Goal: Complete application form

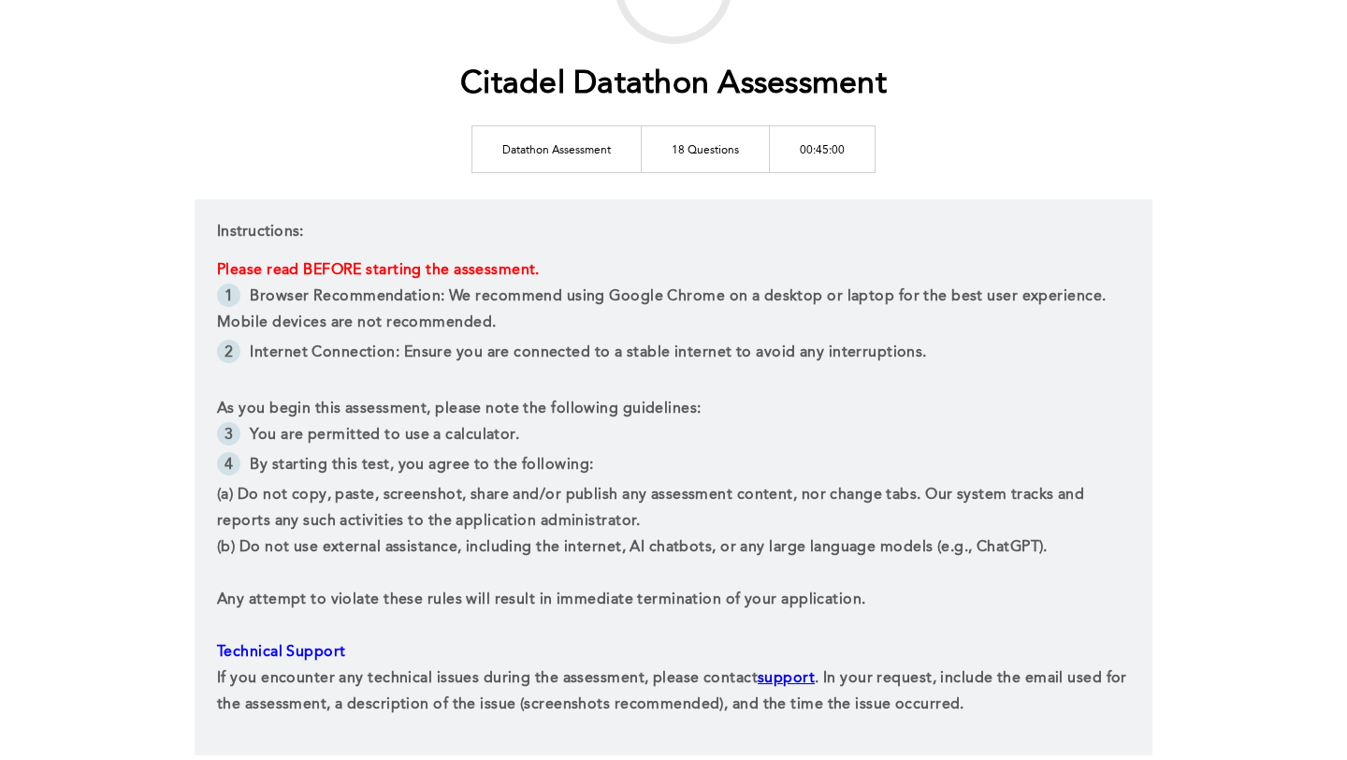
scroll to position [272, 0]
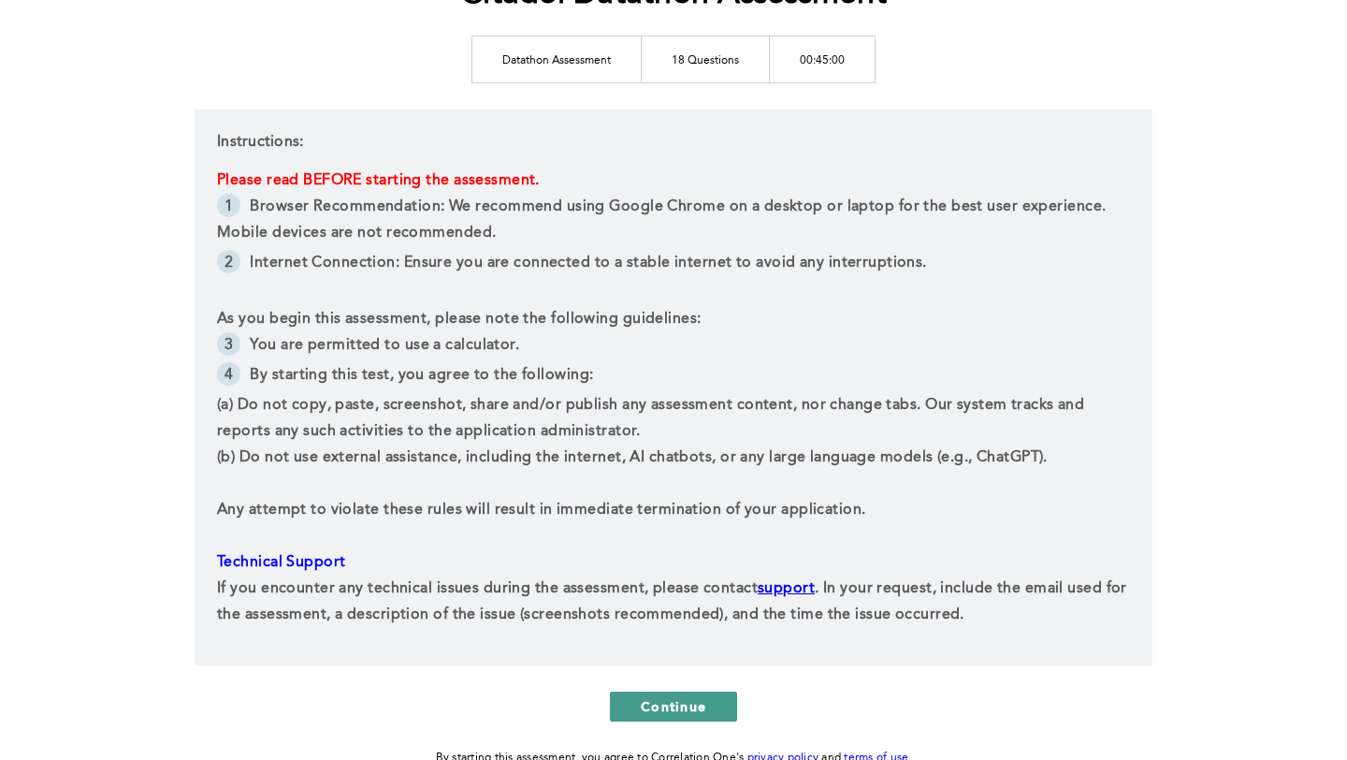
click at [686, 693] on span "Continue" at bounding box center [673, 706] width 65 height 18
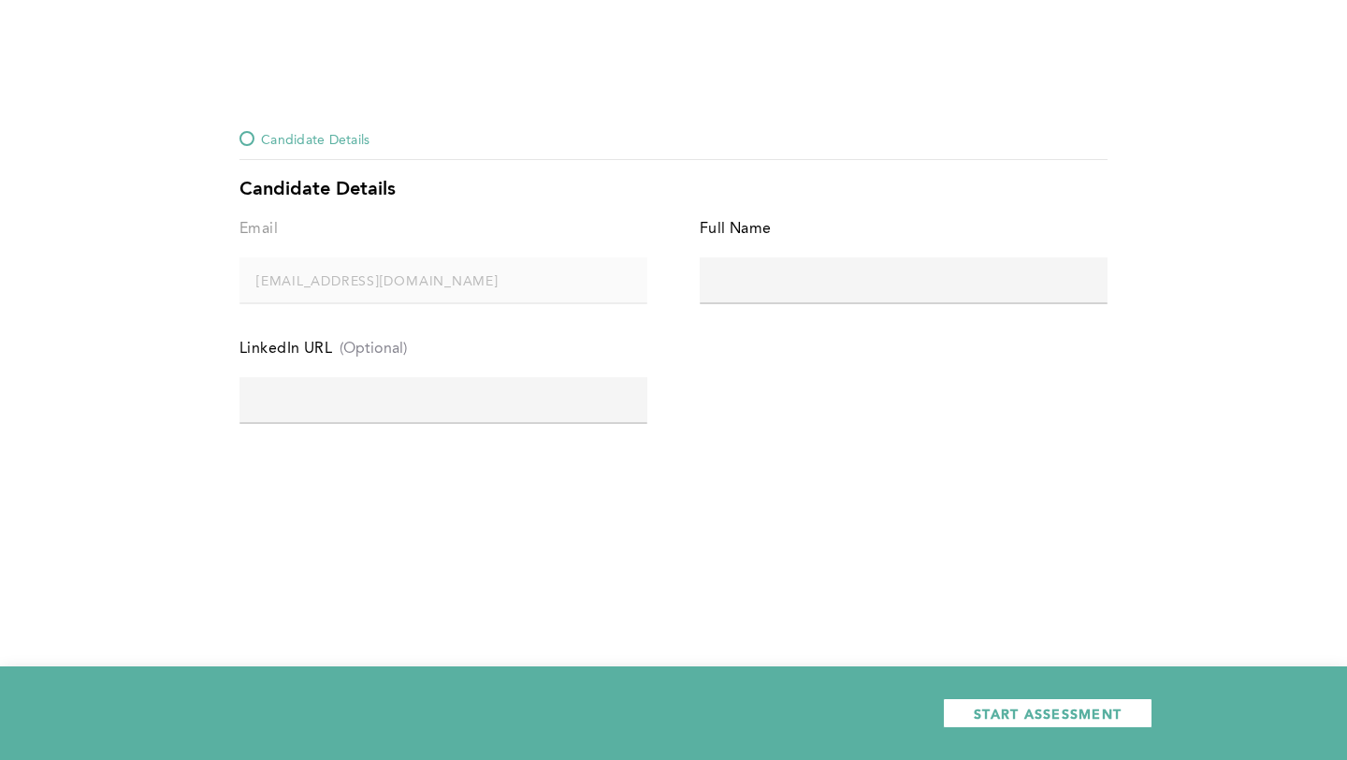
click at [710, 281] on input "text" at bounding box center [904, 279] width 408 height 45
type input "[PERSON_NAME]"
click at [498, 429] on span "error placeholder" at bounding box center [444, 435] width 408 height 13
click at [489, 400] on input "text" at bounding box center [444, 399] width 408 height 45
paste input "[URL][DOMAIN_NAME]"
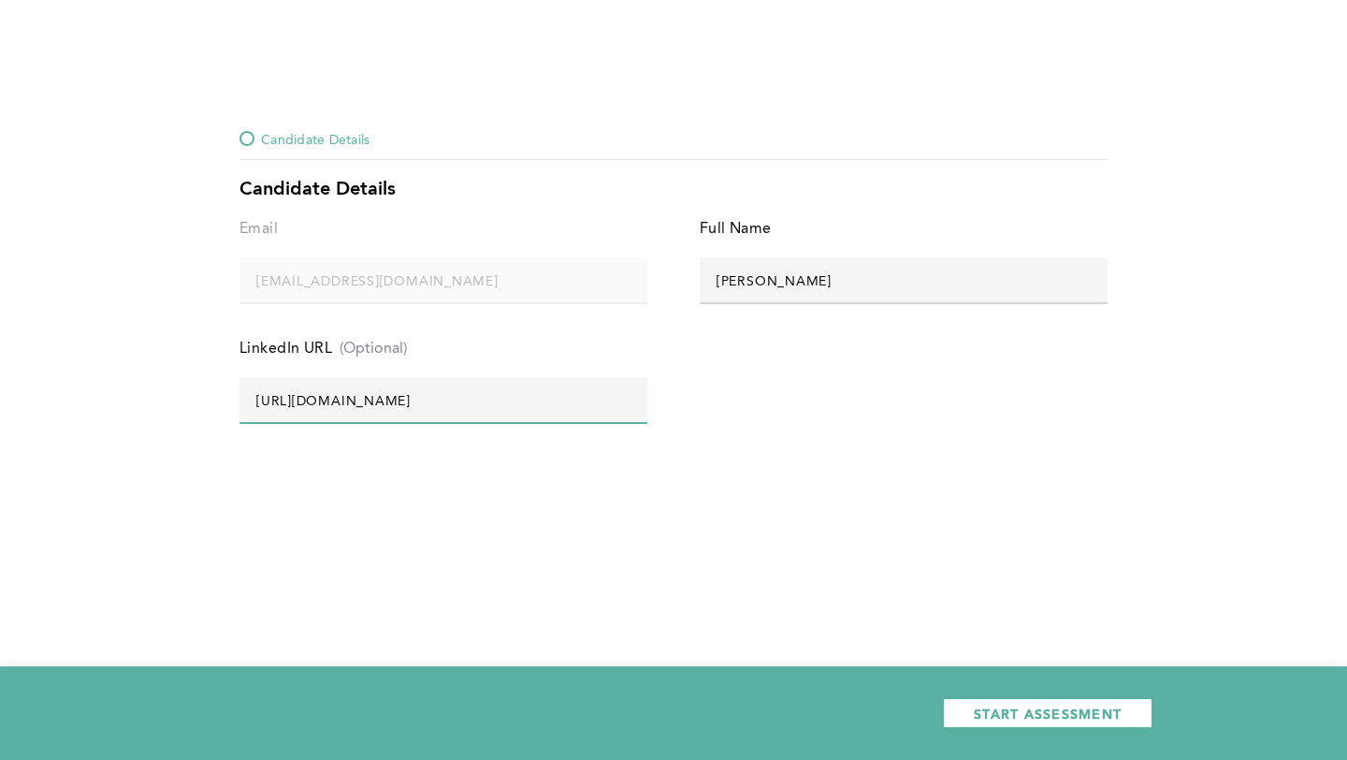
type input "[URL][DOMAIN_NAME]"
click at [710, 423] on div "Email [EMAIL_ADDRESS][DOMAIN_NAME] error placeholder Full Name [PERSON_NAME] er…" at bounding box center [674, 336] width 868 height 240
click at [710, 693] on span "START ASSESSMENT" at bounding box center [1048, 714] width 148 height 18
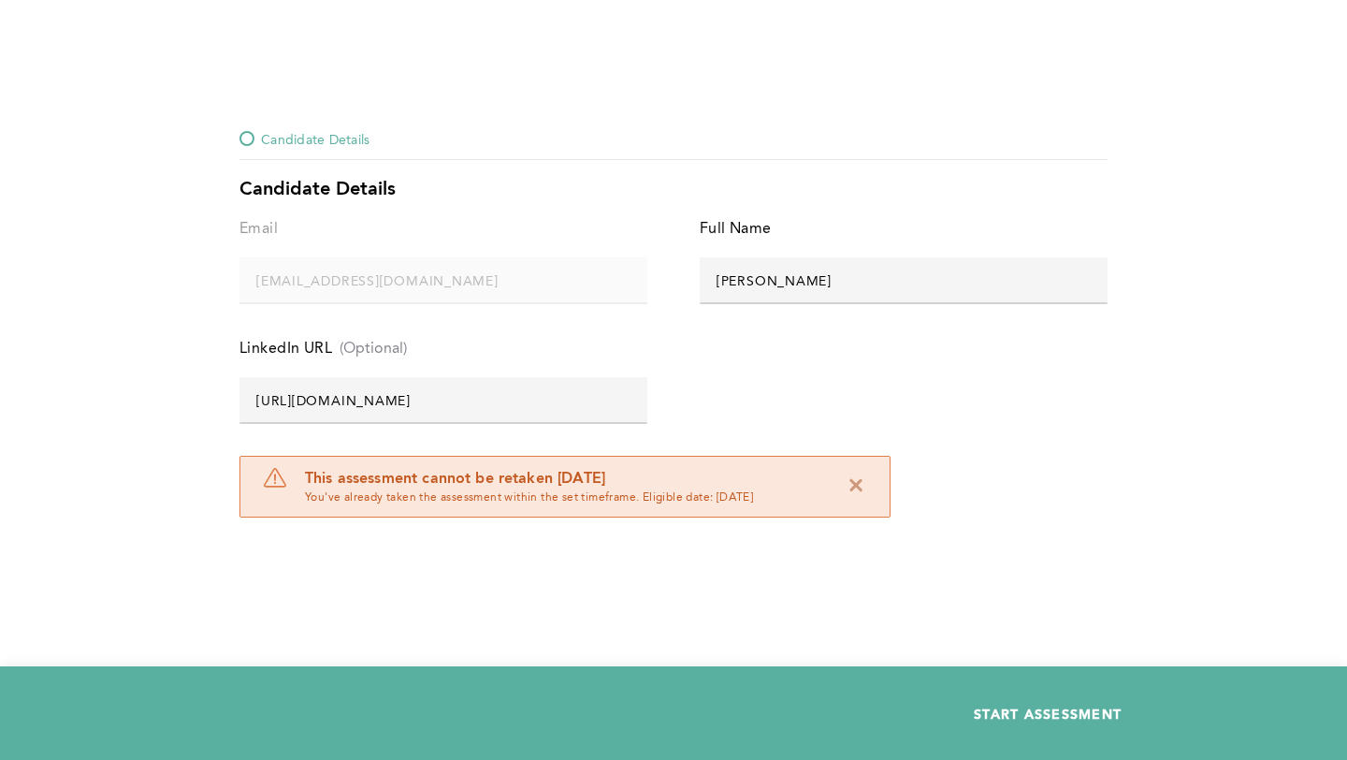
click at [710, 693] on button "START ASSESSMENT" at bounding box center [1048, 713] width 210 height 30
click at [710, 693] on span "START ASSESSMENT" at bounding box center [1048, 714] width 148 height 18
click at [710, 484] on icon at bounding box center [855, 483] width 22 height 22
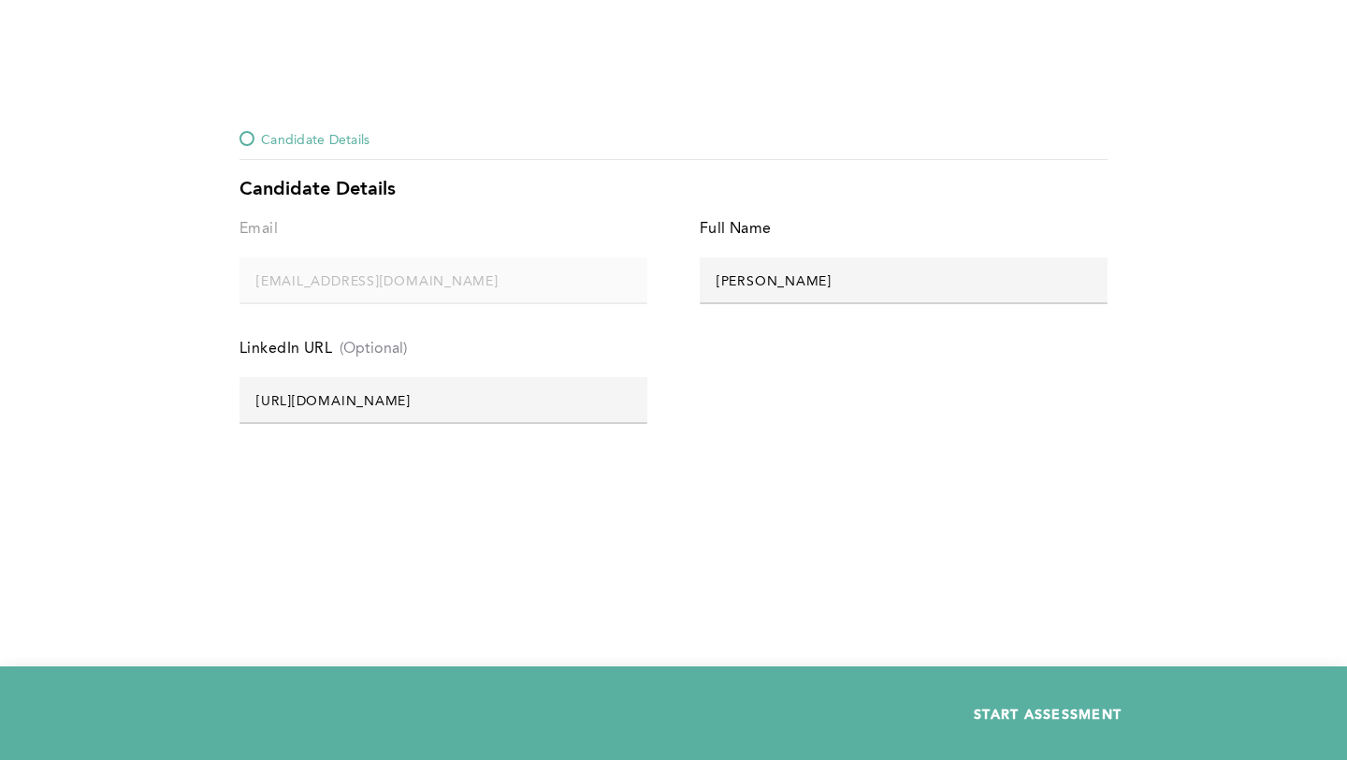
click at [710, 693] on span "START ASSESSMENT" at bounding box center [1048, 714] width 148 height 18
